Goal: Transaction & Acquisition: Purchase product/service

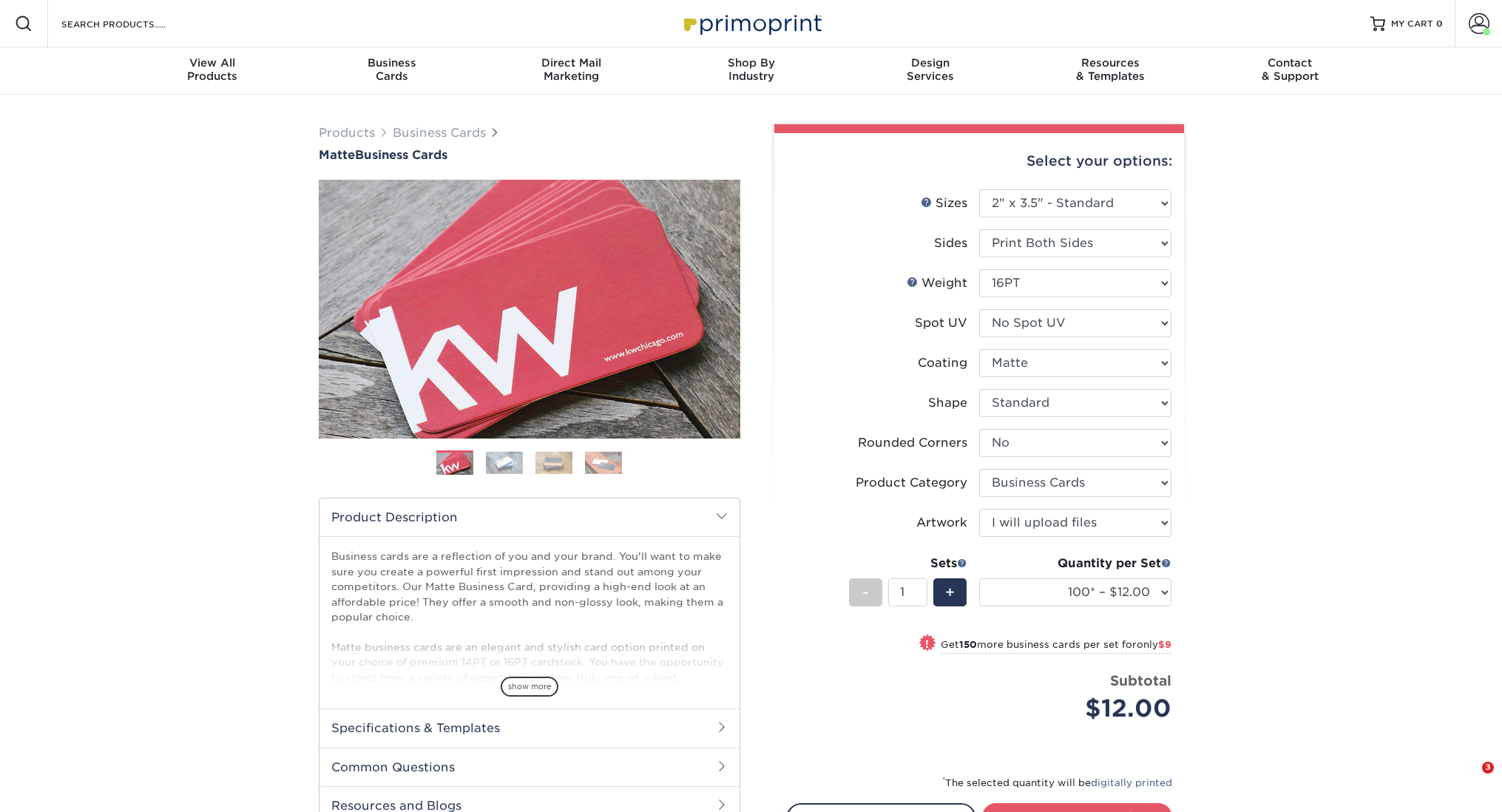
select select "2.00x3.50"
select select "0"
select select "3b5148f1-0588-4f88-a218-97bcfdce65c1"
select select "upload"
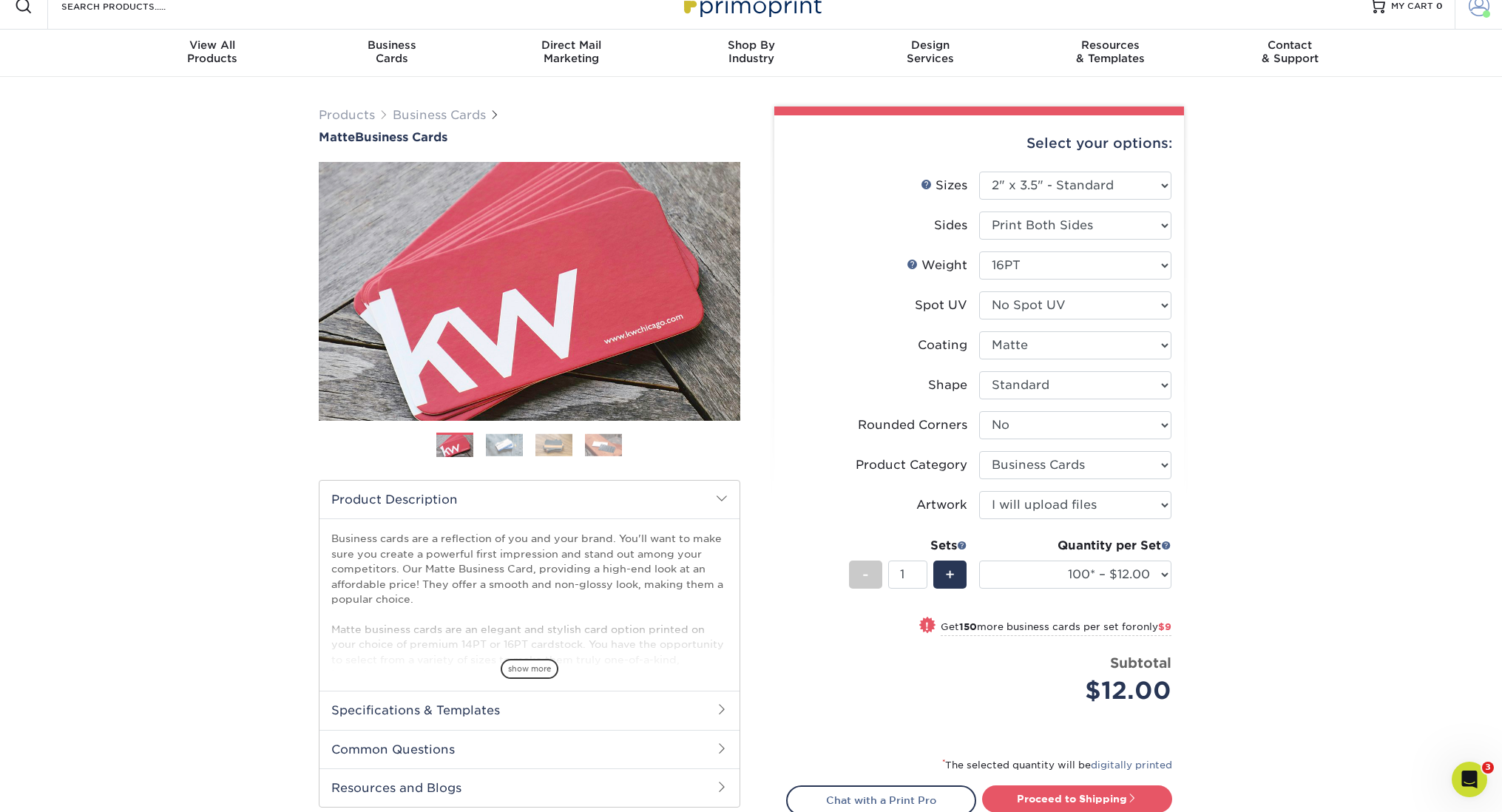
click at [1470, 12] on span at bounding box center [1479, 6] width 21 height 21
click at [1328, 173] on link "Logout" at bounding box center [1391, 181] width 185 height 17
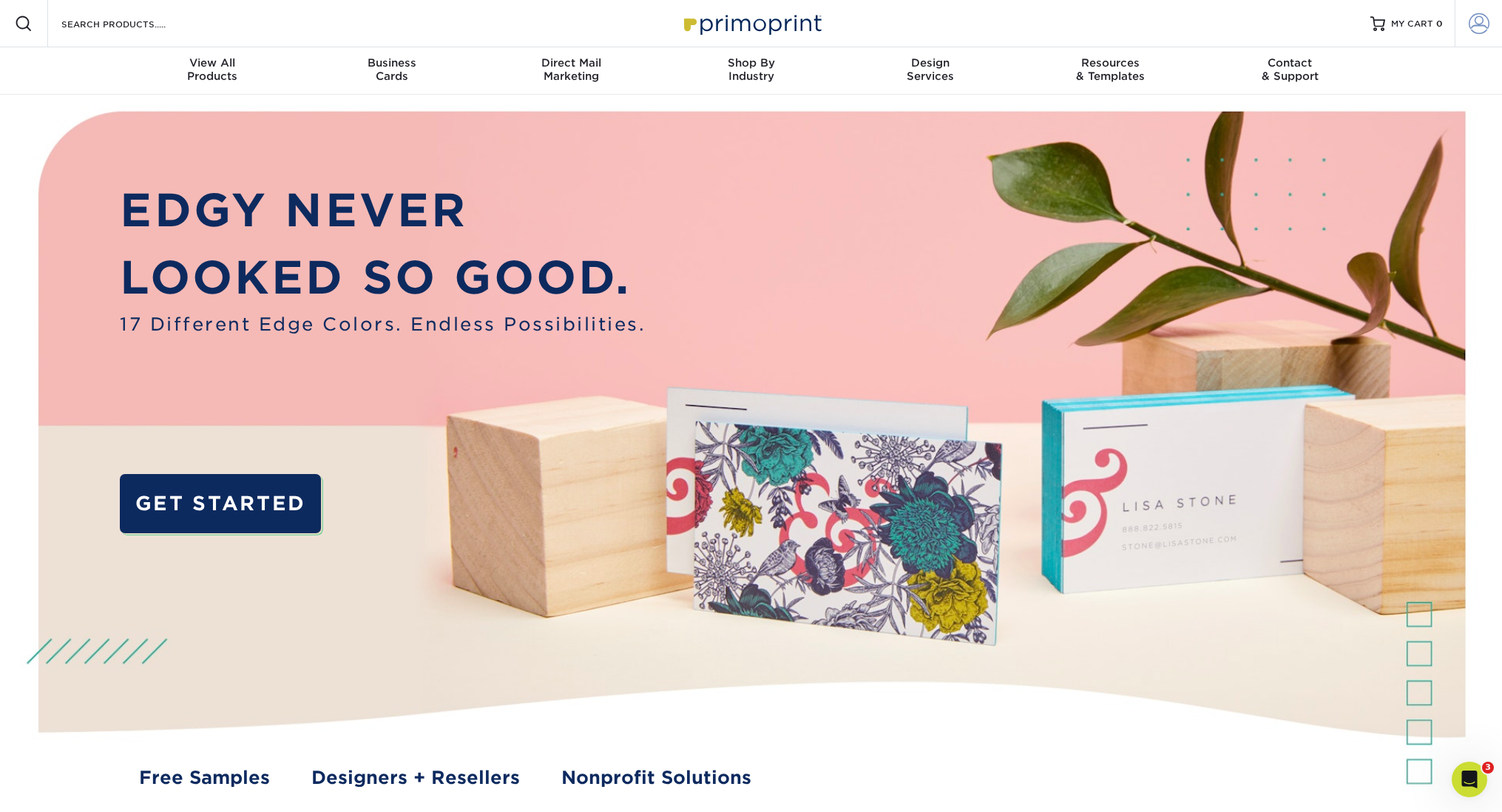
click at [1480, 26] on span at bounding box center [1479, 23] width 21 height 21
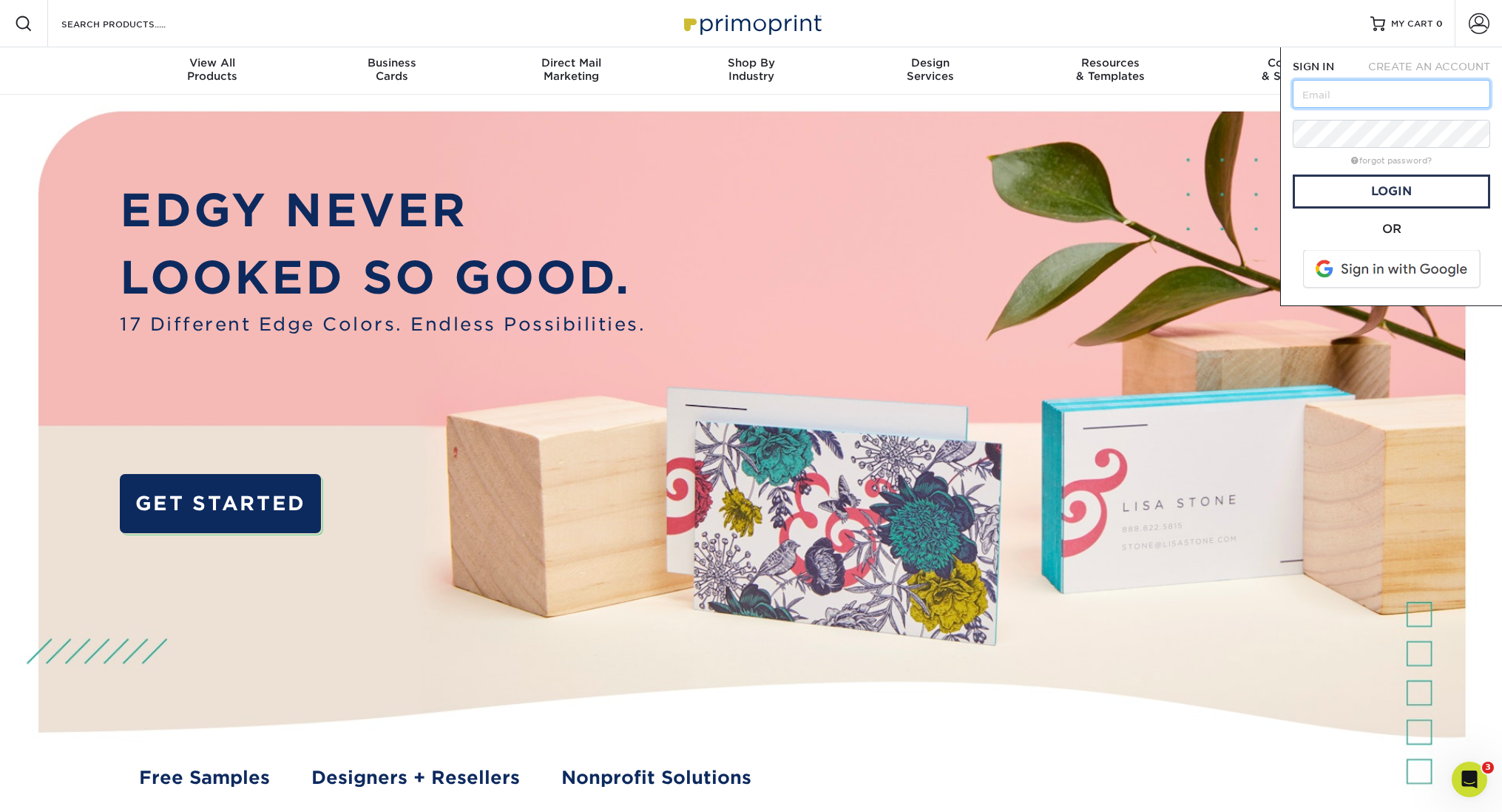
click at [1466, 96] on input "text" at bounding box center [1392, 94] width 198 height 28
type input "[EMAIL_ADDRESS][DOMAIN_NAME]"
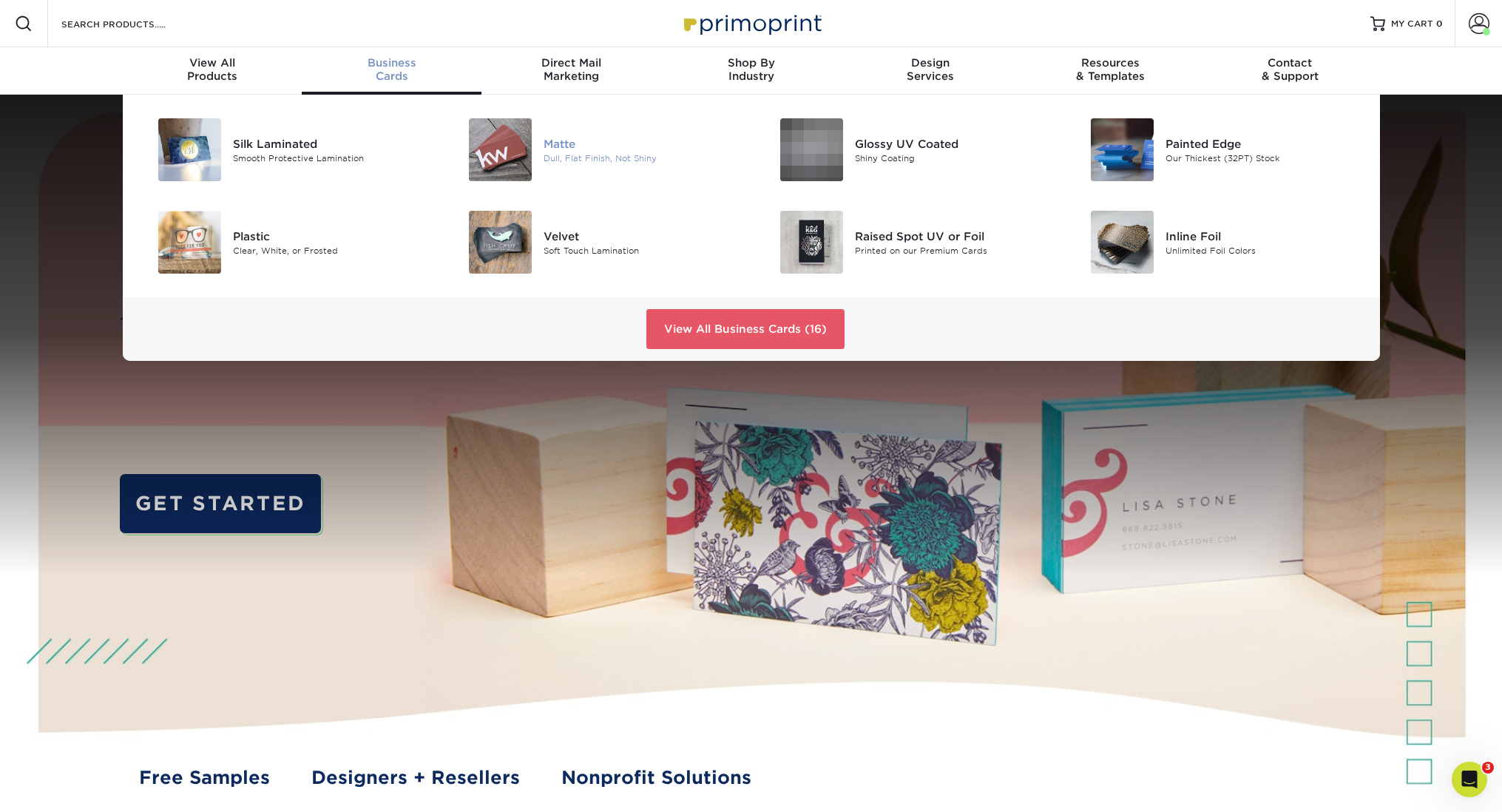
click at [528, 160] on img at bounding box center [500, 149] width 63 height 63
